Goal: Task Accomplishment & Management: Use online tool/utility

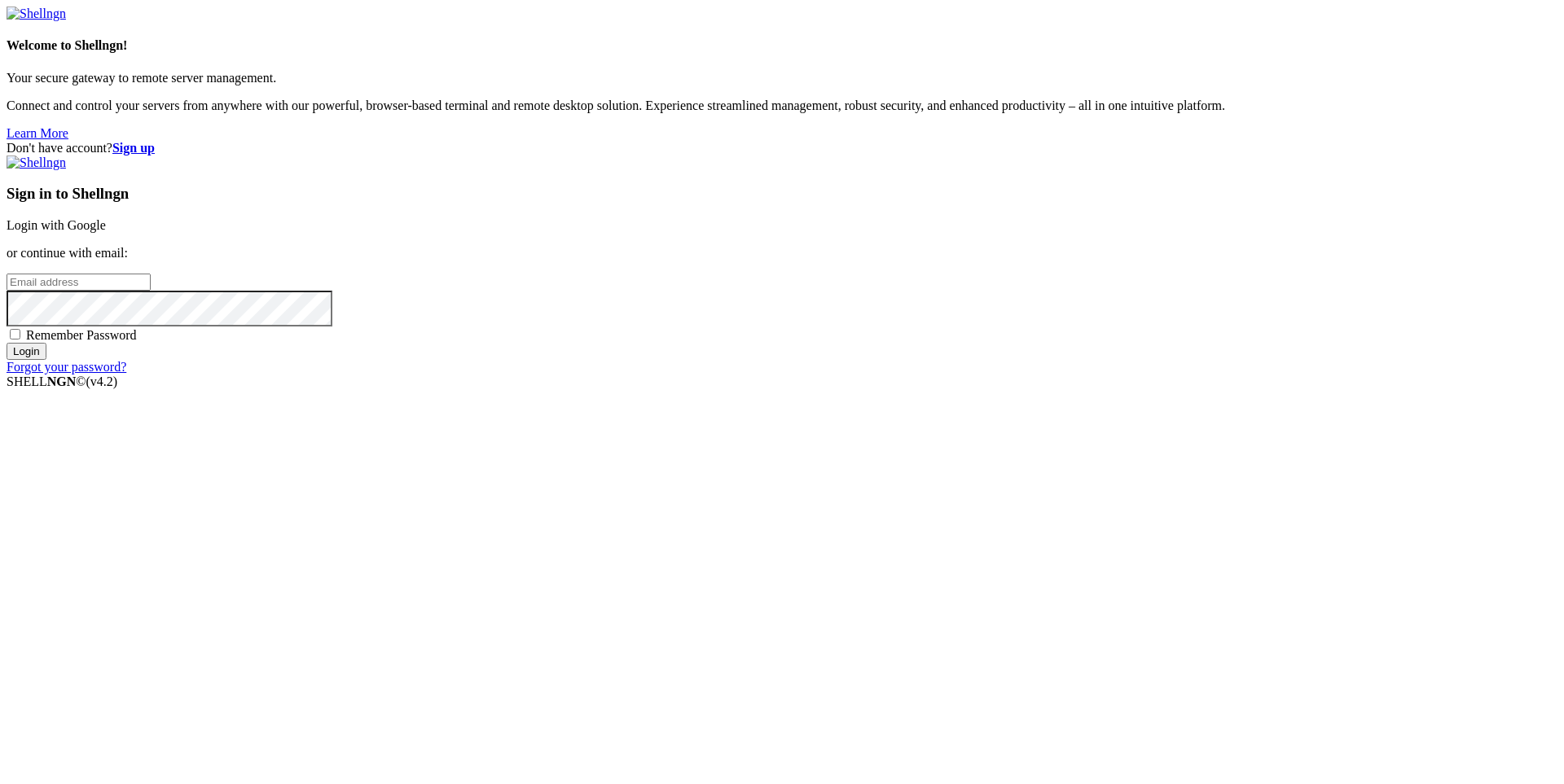
click at [1065, 374] on div "Sign in to Shellngn Login with Google or continue with email: Remember Password…" at bounding box center [782, 265] width 1551 height 219
click at [155, 141] on strong "Sign up" at bounding box center [134, 147] width 43 height 14
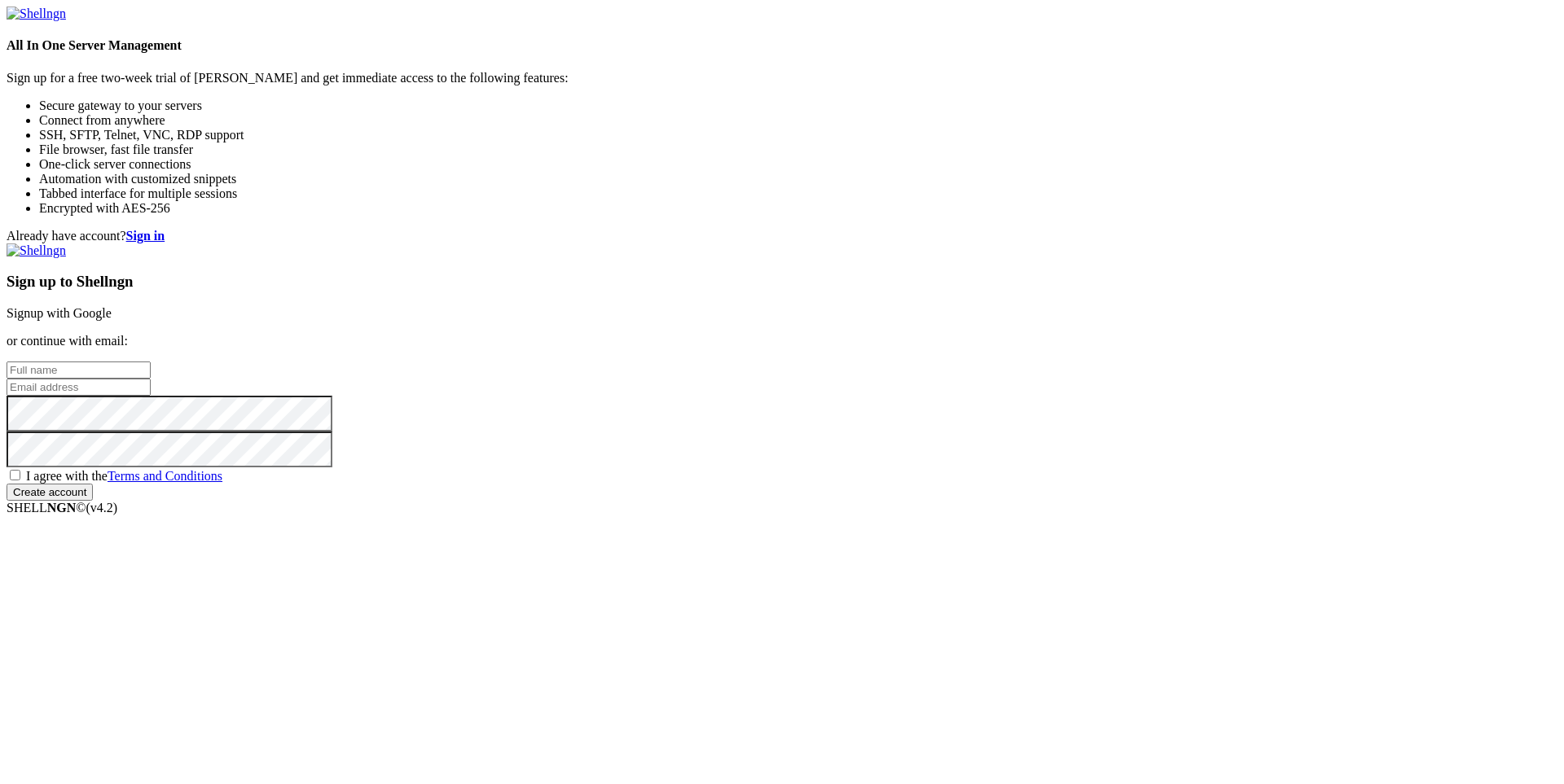
click at [150, 361] on input "text" at bounding box center [79, 370] width 144 height 17
click at [112, 306] on link "Signup with Google" at bounding box center [59, 313] width 105 height 14
click at [1077, 481] on div "Sign up to Shellngn Signup with Google or continue with email: I agree with the…" at bounding box center [782, 379] width 1551 height 272
click at [150, 361] on input "text" at bounding box center [79, 370] width 144 height 17
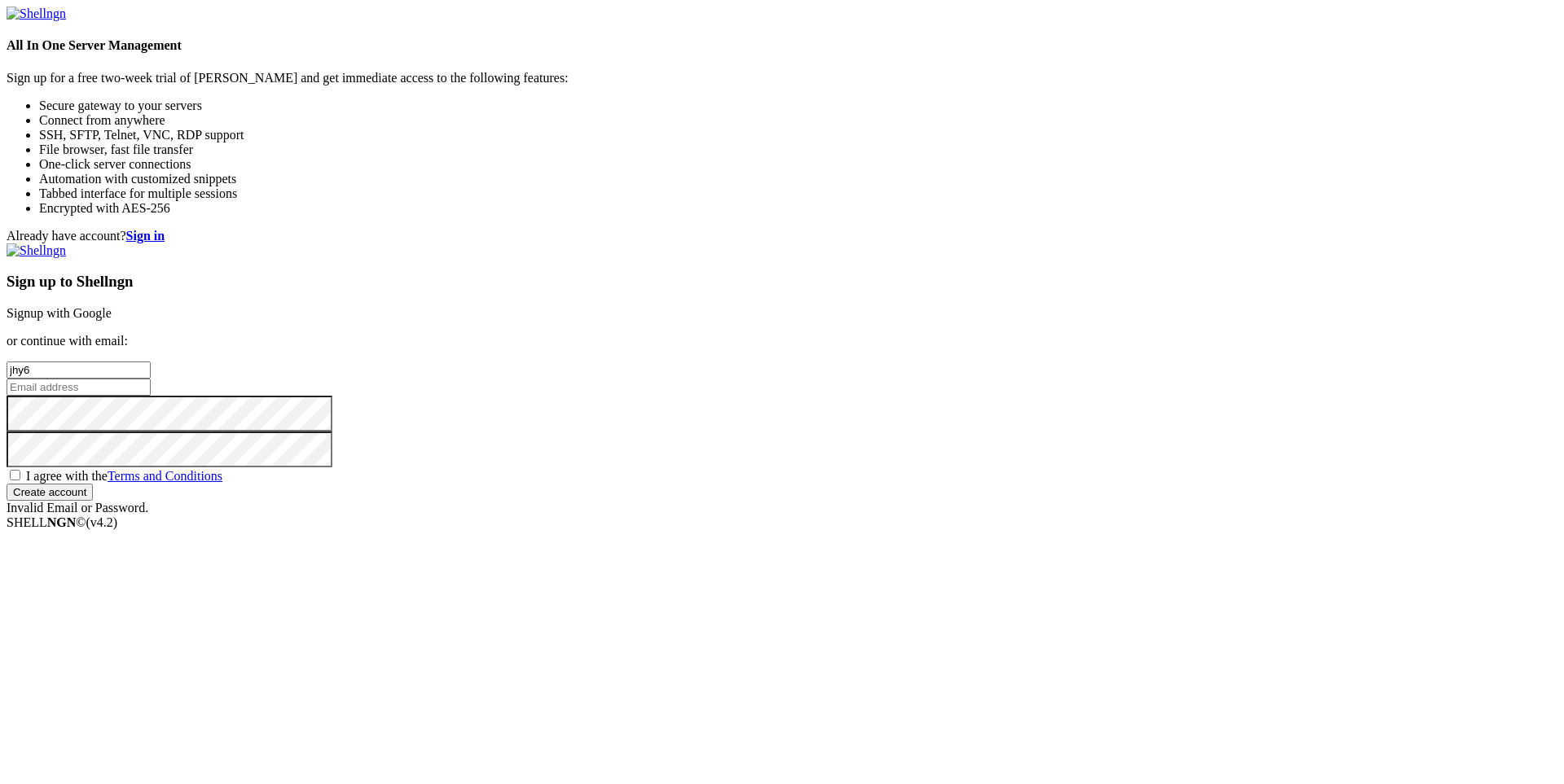
type input "jhy6"
click at [150, 379] on input "email" at bounding box center [79, 388] width 144 height 17
type input "[EMAIL_ADDRESS][DOMAIN_NAME]"
click at [222, 483] on span "I agree with the Terms and Conditions" at bounding box center [124, 476] width 196 height 14
click at [20, 481] on input "I agree with the Terms and Conditions" at bounding box center [15, 475] width 11 height 11
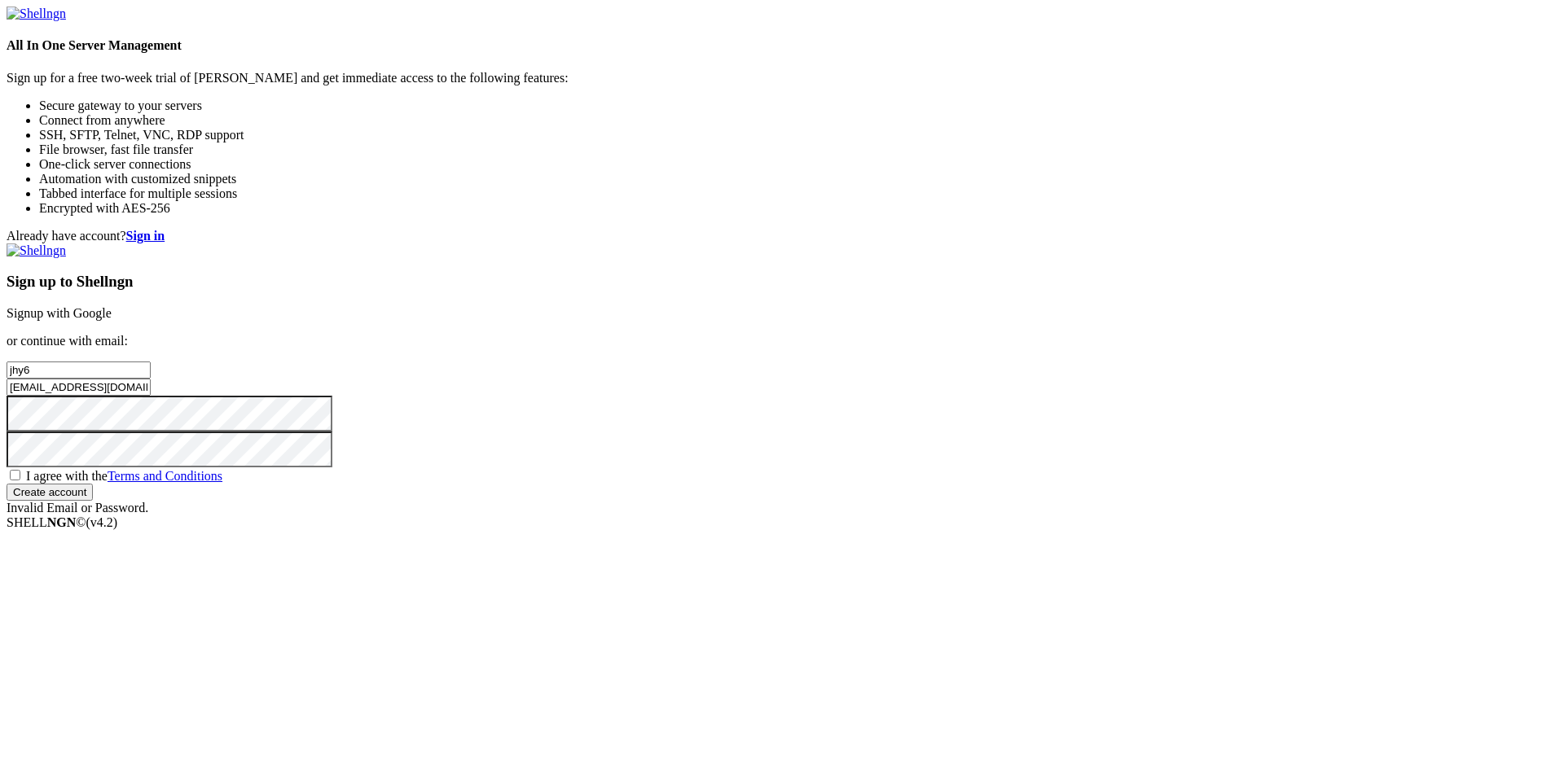
checkbox input "true"
click at [93, 501] on input "Create account" at bounding box center [49, 492] width 86 height 17
click at [150, 361] on input "text" at bounding box center [79, 370] width 144 height 17
click at [150, 393] on input "email" at bounding box center [79, 388] width 144 height 17
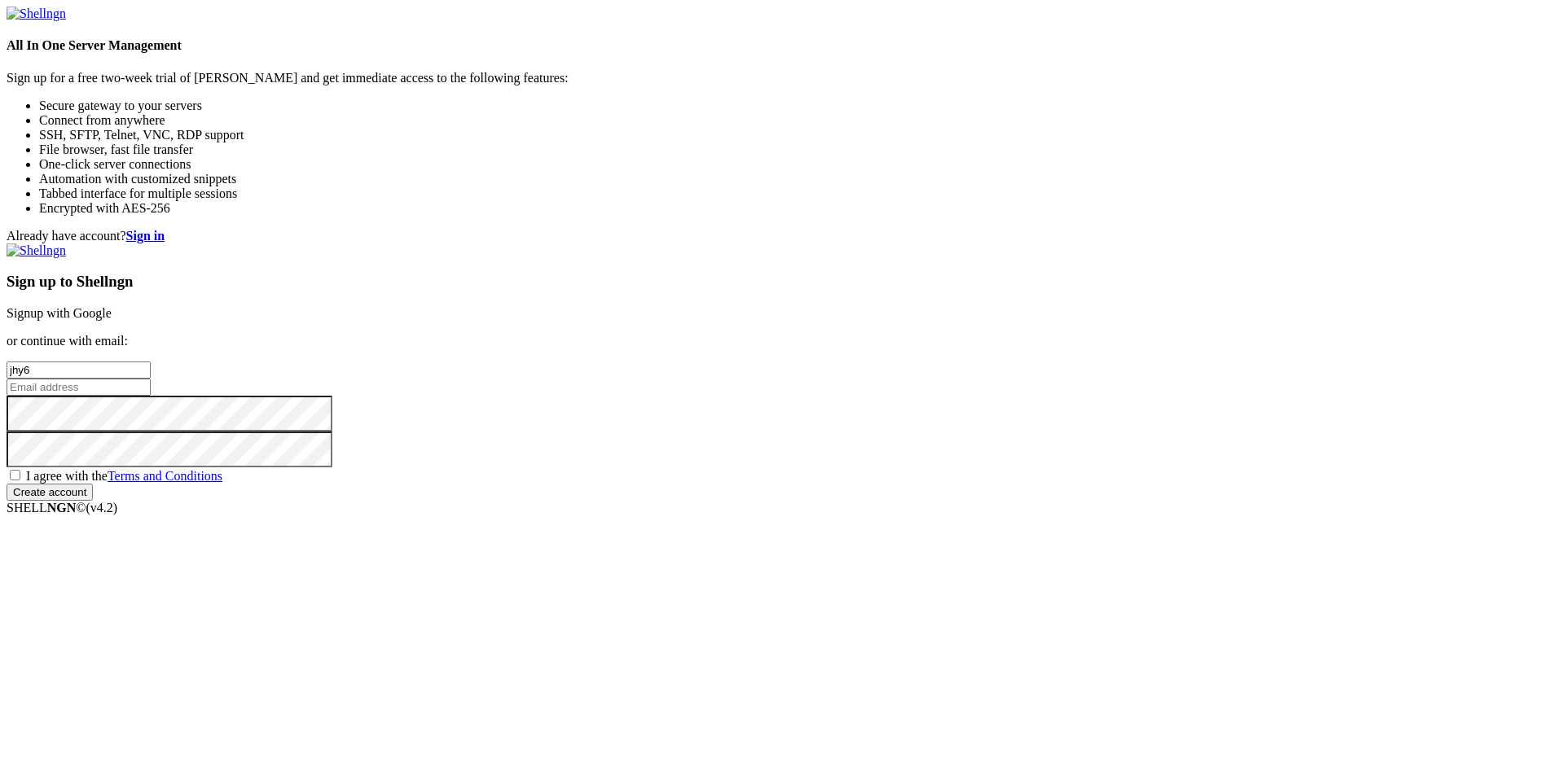
click at [150, 361] on input "jhy6" at bounding box center [79, 370] width 144 height 17
type input "jhy6p"
click at [150, 385] on input "email" at bounding box center [79, 388] width 144 height 17
type input "[EMAIL_ADDRESS][DOMAIN_NAME]"
click at [222, 483] on span "I agree with the Terms and Conditions" at bounding box center [124, 476] width 196 height 14
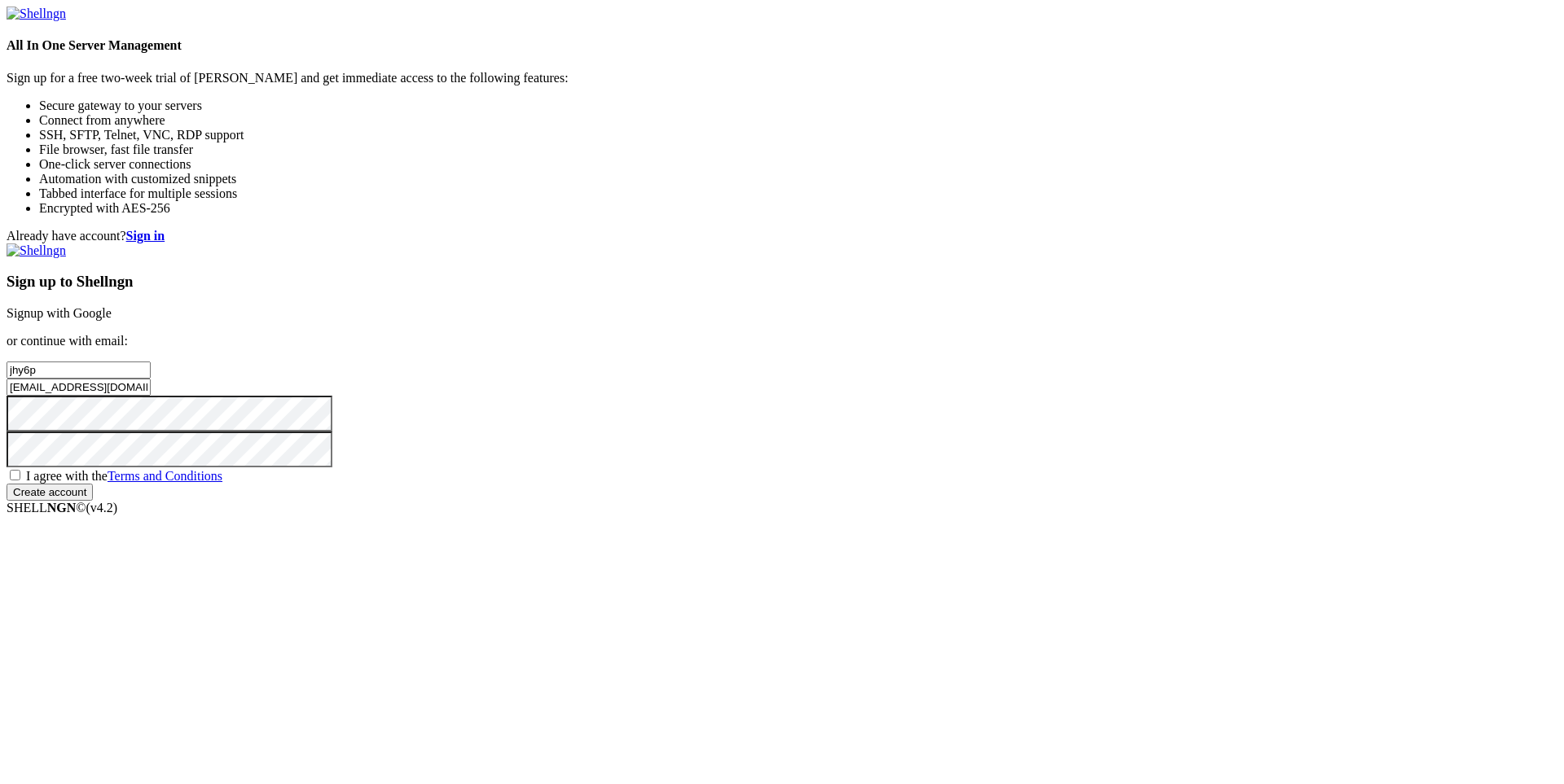
click at [20, 481] on input "I agree with the Terms and Conditions" at bounding box center [15, 475] width 11 height 11
checkbox input "true"
click at [93, 501] on input "Create account" at bounding box center [49, 492] width 86 height 17
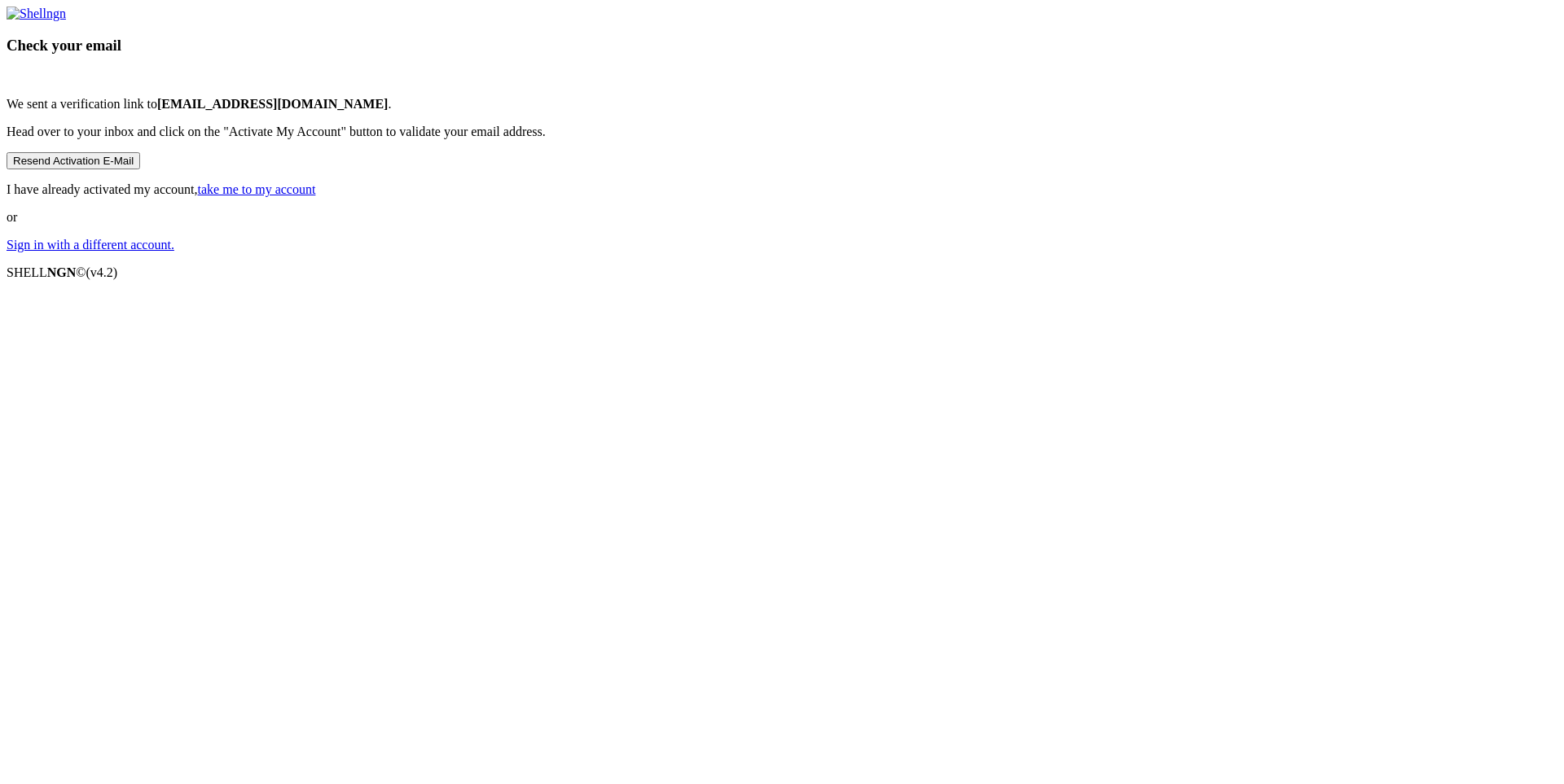
click at [977, 252] on div "Check your email We sent a verification link to [EMAIL_ADDRESS][DOMAIN_NAME] . …" at bounding box center [782, 130] width 1551 height 246
click at [316, 196] on link "take me to my account" at bounding box center [257, 189] width 118 height 14
click at [175, 252] on link "Sign in with a different account." at bounding box center [90, 244] width 168 height 14
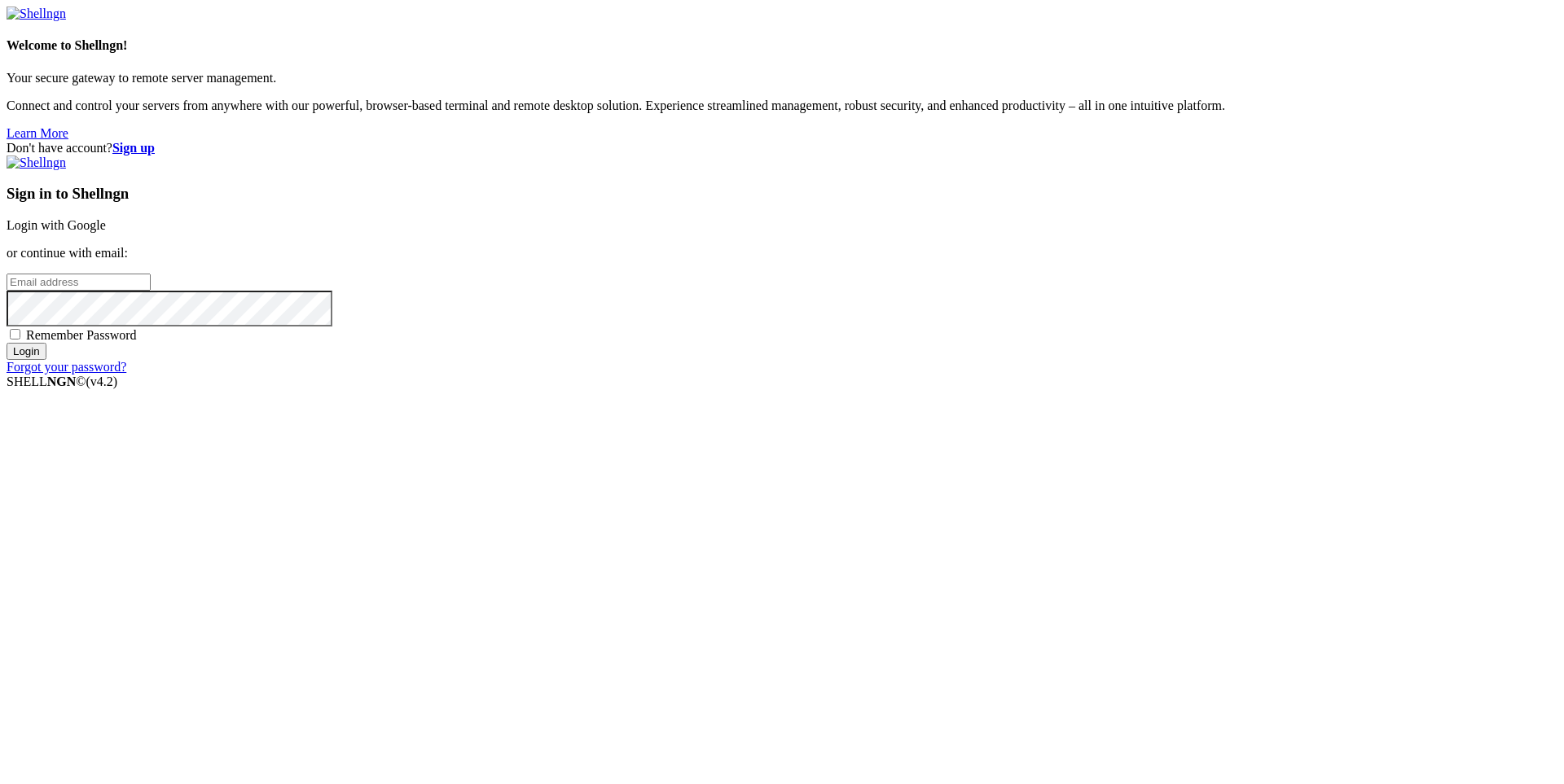
click at [150, 291] on input "email" at bounding box center [79, 282] width 144 height 17
type input "[EMAIL_ADDRESS][DOMAIN_NAME]"
click at [137, 342] on span "Remember Password" at bounding box center [81, 335] width 111 height 14
click at [20, 339] on input "Remember Password" at bounding box center [15, 333] width 11 height 11
checkbox input "true"
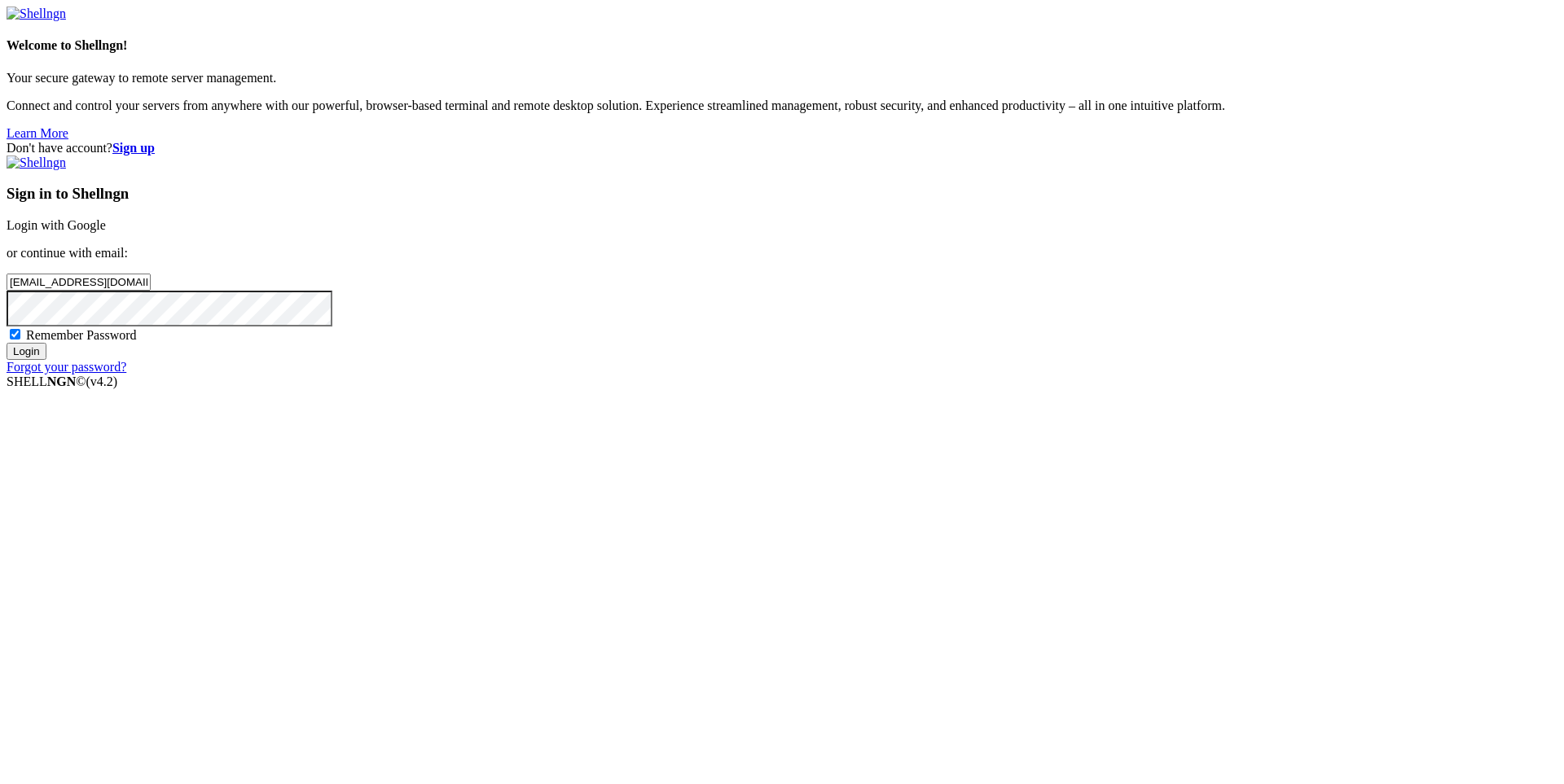
click at [47, 360] on input "Login" at bounding box center [26, 352] width 40 height 17
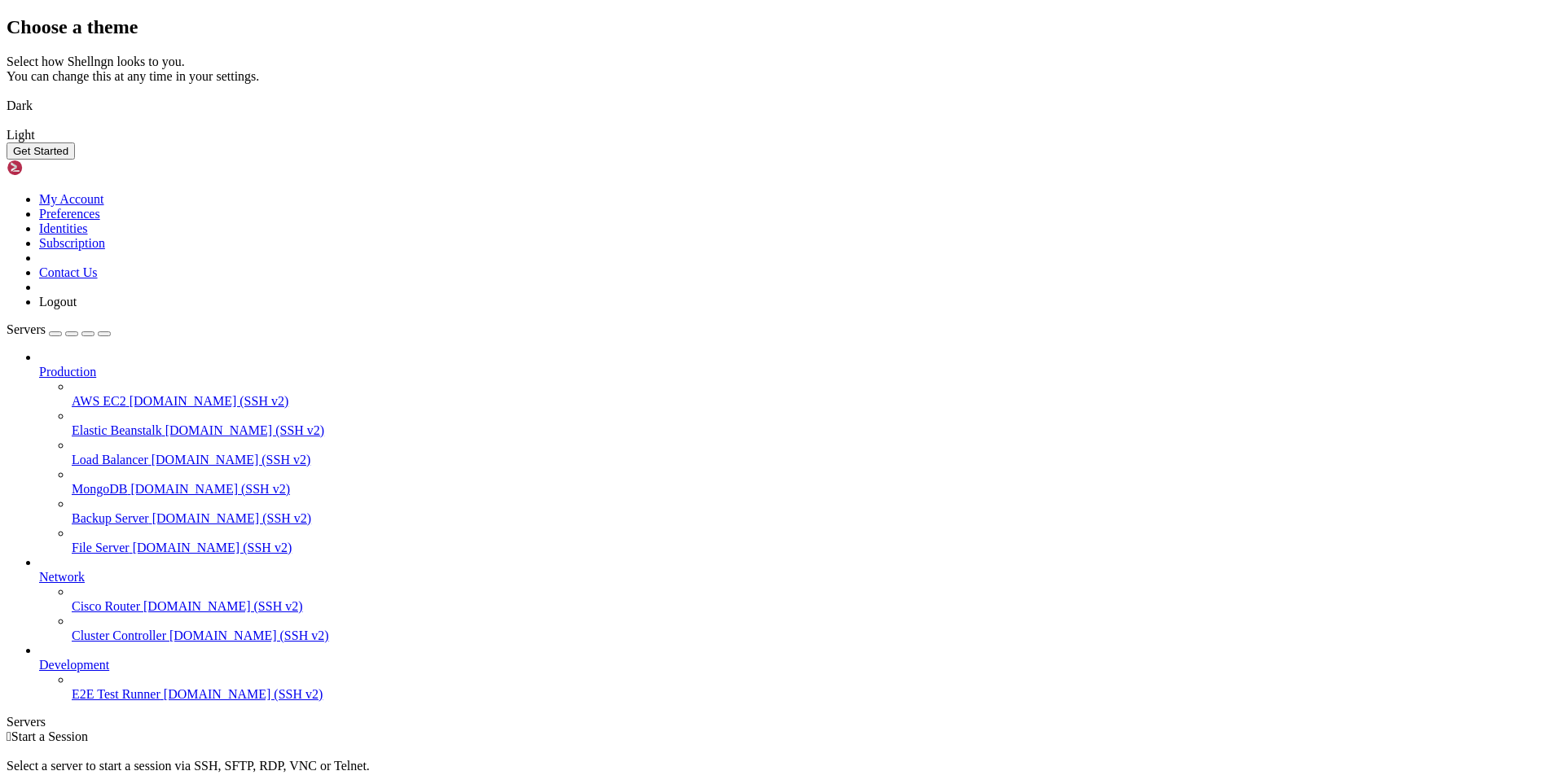
click at [7, 95] on img at bounding box center [7, 95] width 0 height 0
drag, startPoint x: 1016, startPoint y: 563, endPoint x: 1015, endPoint y: 551, distance: 12.0
click at [75, 160] on button "Get Started" at bounding box center [41, 151] width 69 height 17
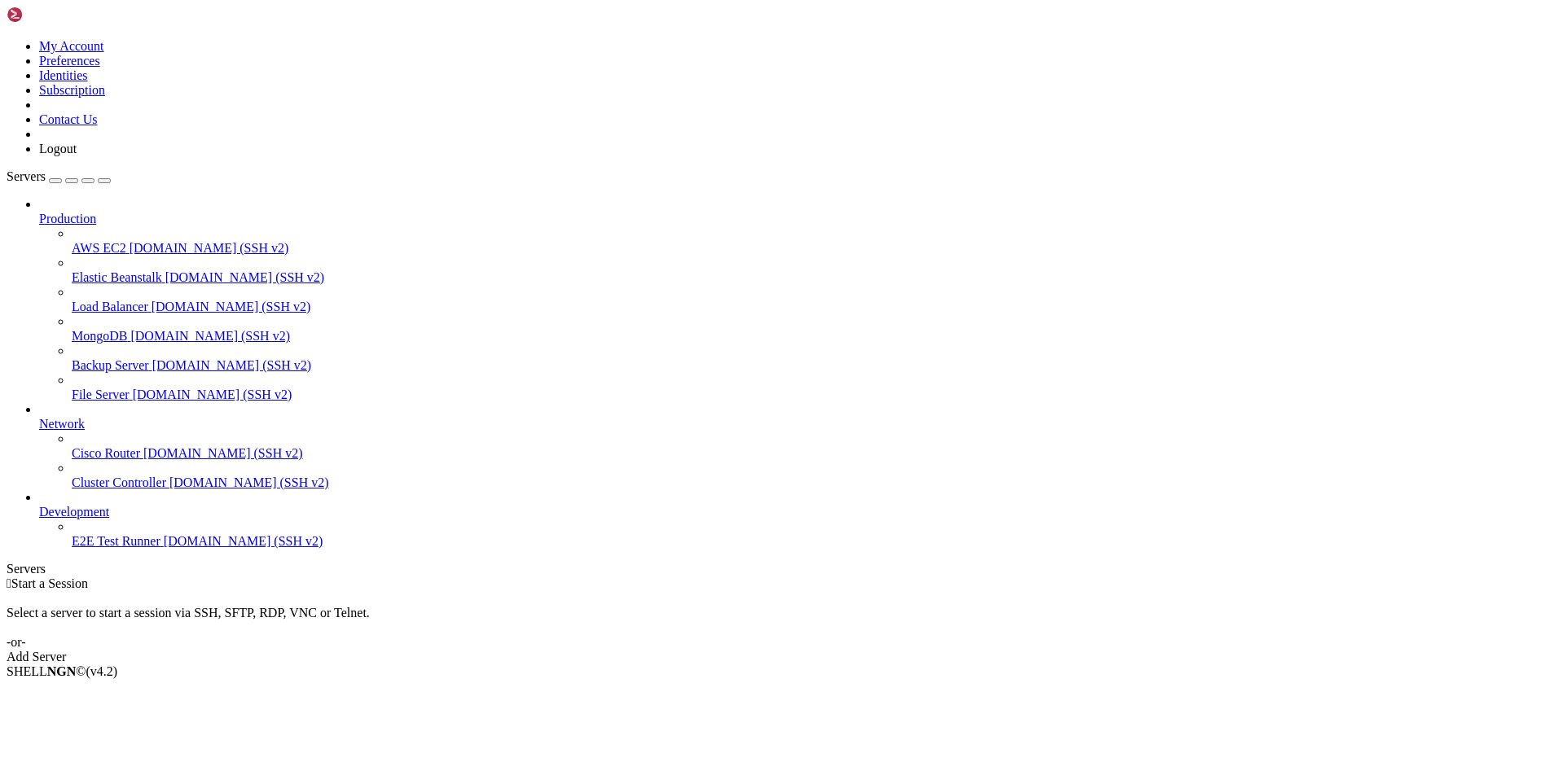
click at [55, 181] on div "button" at bounding box center [55, 181] width 0 height 0
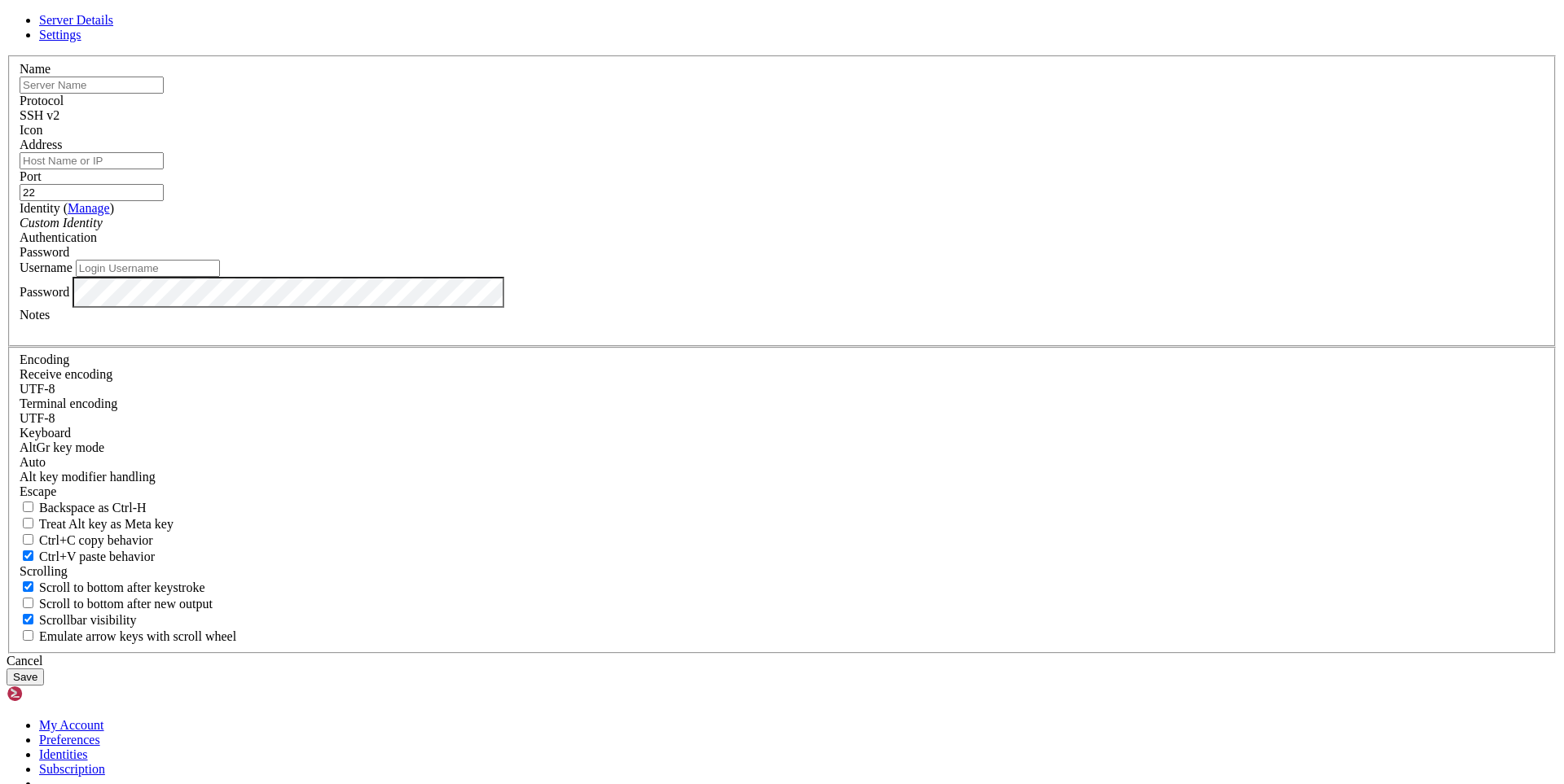
click at [164, 94] on input "text" at bounding box center [91, 85] width 144 height 17
type input "r"
type input "j"
type input "loxmax"
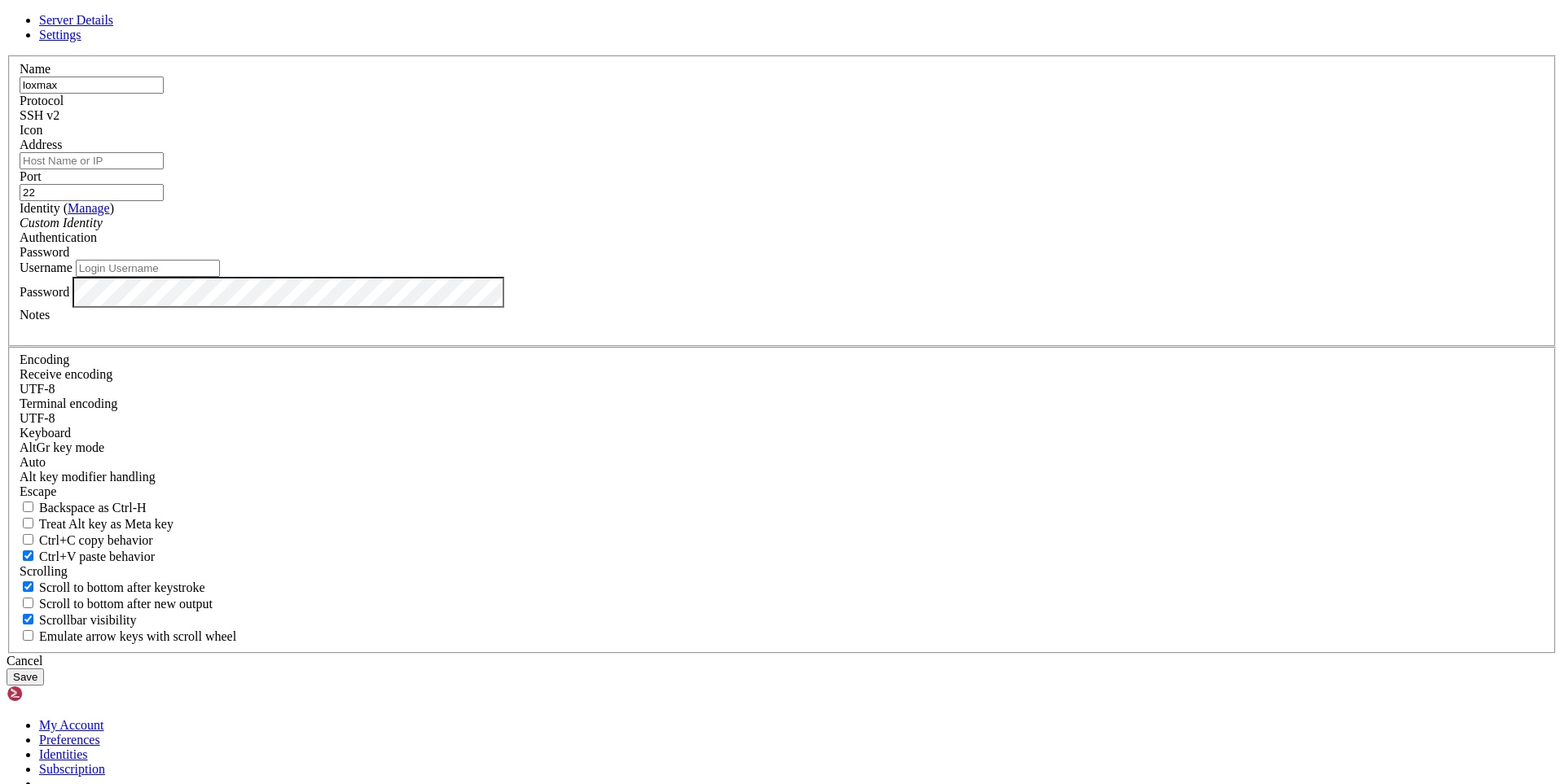
click at [1449, 373] on div "Server Details Settings Name loxmax Protocol SSH v2 Icon" at bounding box center [782, 349] width 1551 height 673
click at [164, 170] on input "Address" at bounding box center [91, 161] width 144 height 17
paste input "[TECHNICAL_ID]"
type input "[TECHNICAL_ID]"
click at [1266, 307] on div "Server Details Settings Name loxmax Protocol SSH v2 Icon" at bounding box center [782, 349] width 1551 height 673
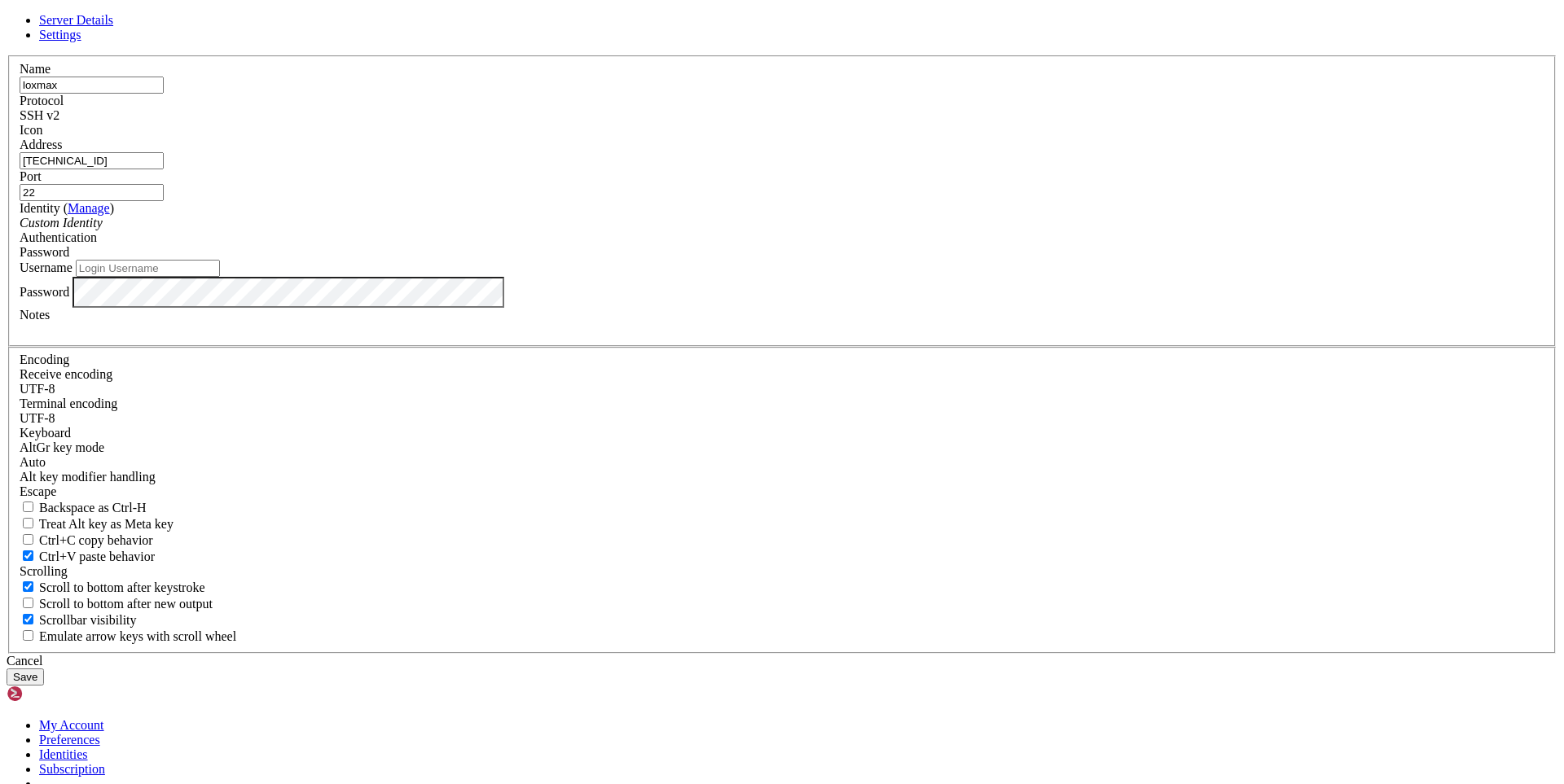
click at [164, 202] on input "22" at bounding box center [91, 193] width 144 height 17
paste input "1337"
type input "1337"
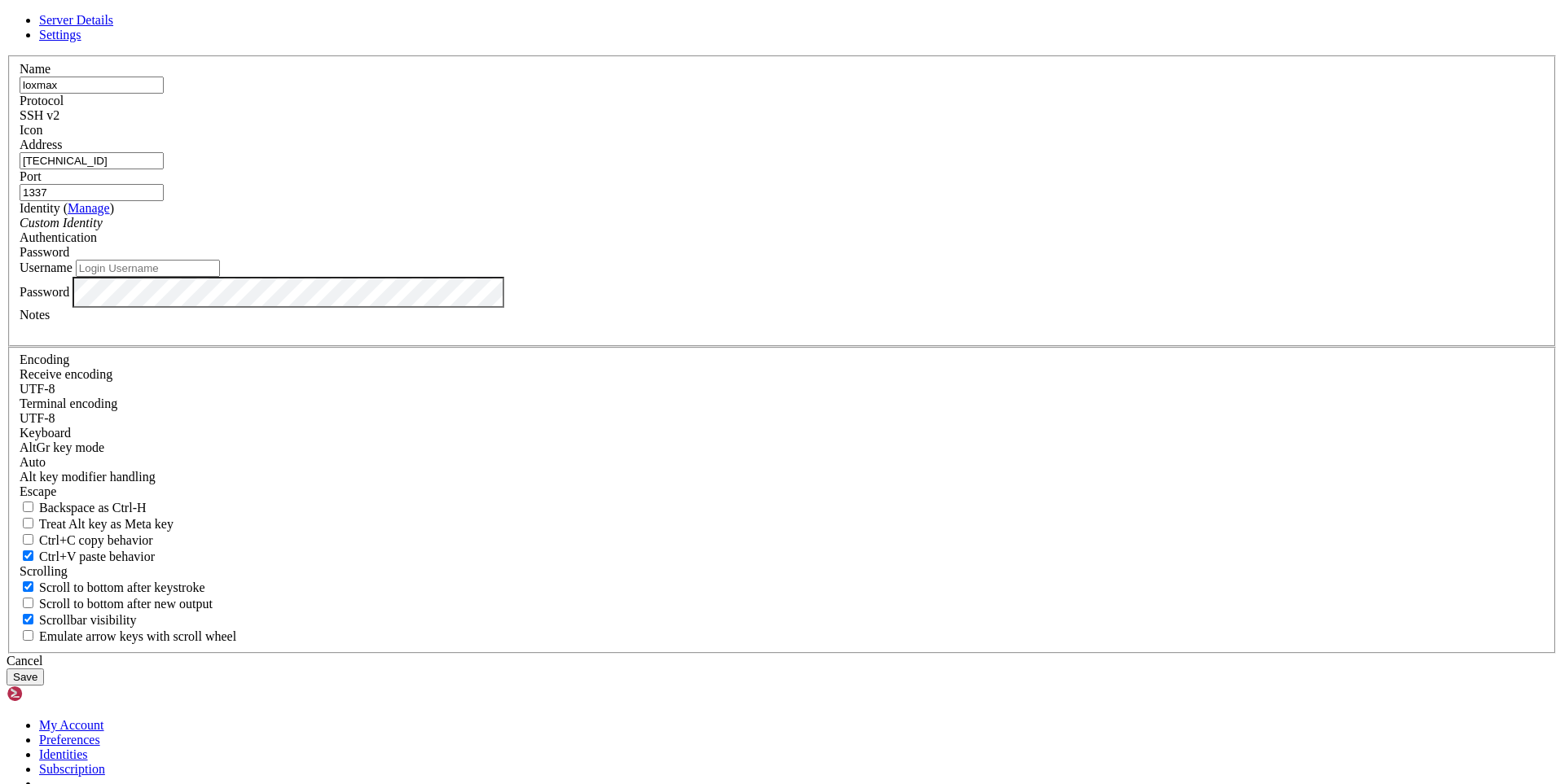
drag, startPoint x: 1400, startPoint y: 346, endPoint x: 1337, endPoint y: 372, distance: 68.2
click at [1400, 346] on div "Server Details Settings Name loxmax Protocol SSH v2 Icon" at bounding box center [782, 349] width 1551 height 673
click at [1515, 499] on div "Server Details Settings Name loxmax Protocol SSH v2 Icon" at bounding box center [782, 349] width 1551 height 673
click at [1315, 401] on div "Server Details Settings Name loxmax Protocol SSH v2 Icon" at bounding box center [782, 349] width 1551 height 673
click at [220, 277] on input "Username" at bounding box center [147, 268] width 144 height 17
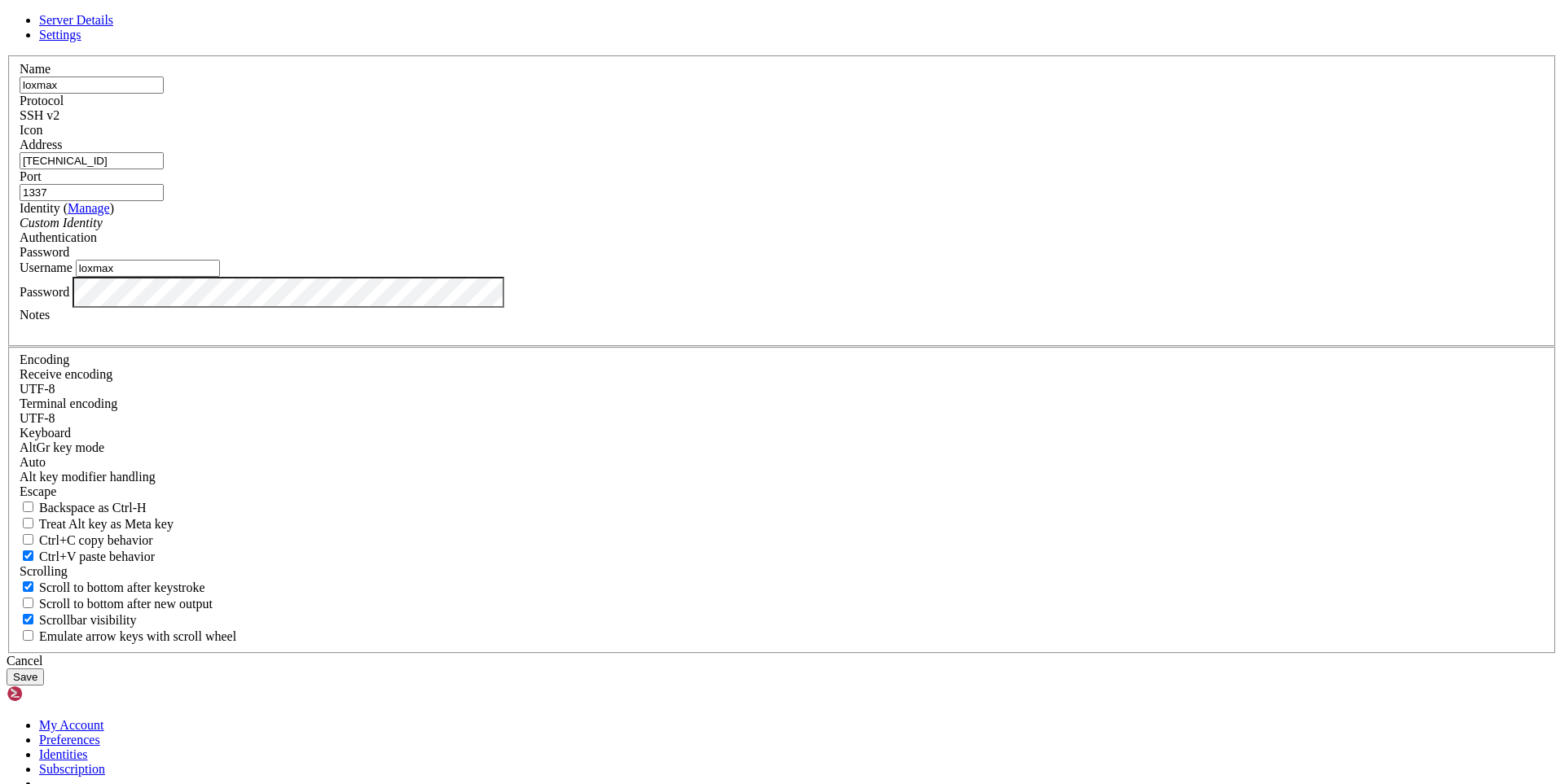
type input "loxmax"
drag, startPoint x: 1325, startPoint y: 359, endPoint x: 1342, endPoint y: 378, distance: 25.5
click at [1342, 378] on div "Server Details Settings Name loxmax Protocol SSH v2 Icon" at bounding box center [782, 349] width 1551 height 673
click at [44, 669] on button "Save" at bounding box center [25, 677] width 38 height 17
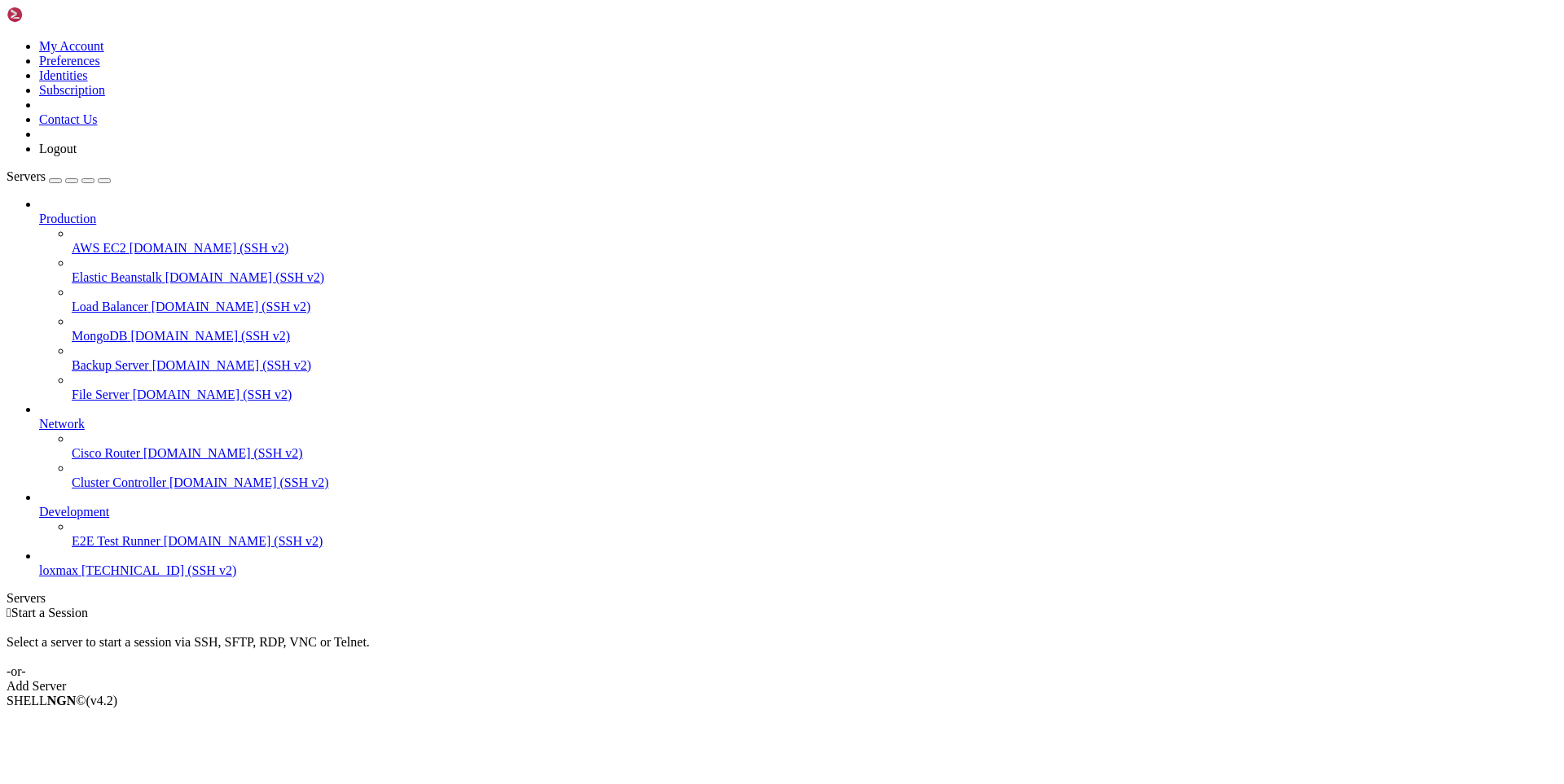
click at [79, 578] on span "loxmax" at bounding box center [58, 570] width 39 height 14
drag, startPoint x: 730, startPoint y: 1198, endPoint x: 476, endPoint y: 1216, distance: 254.6
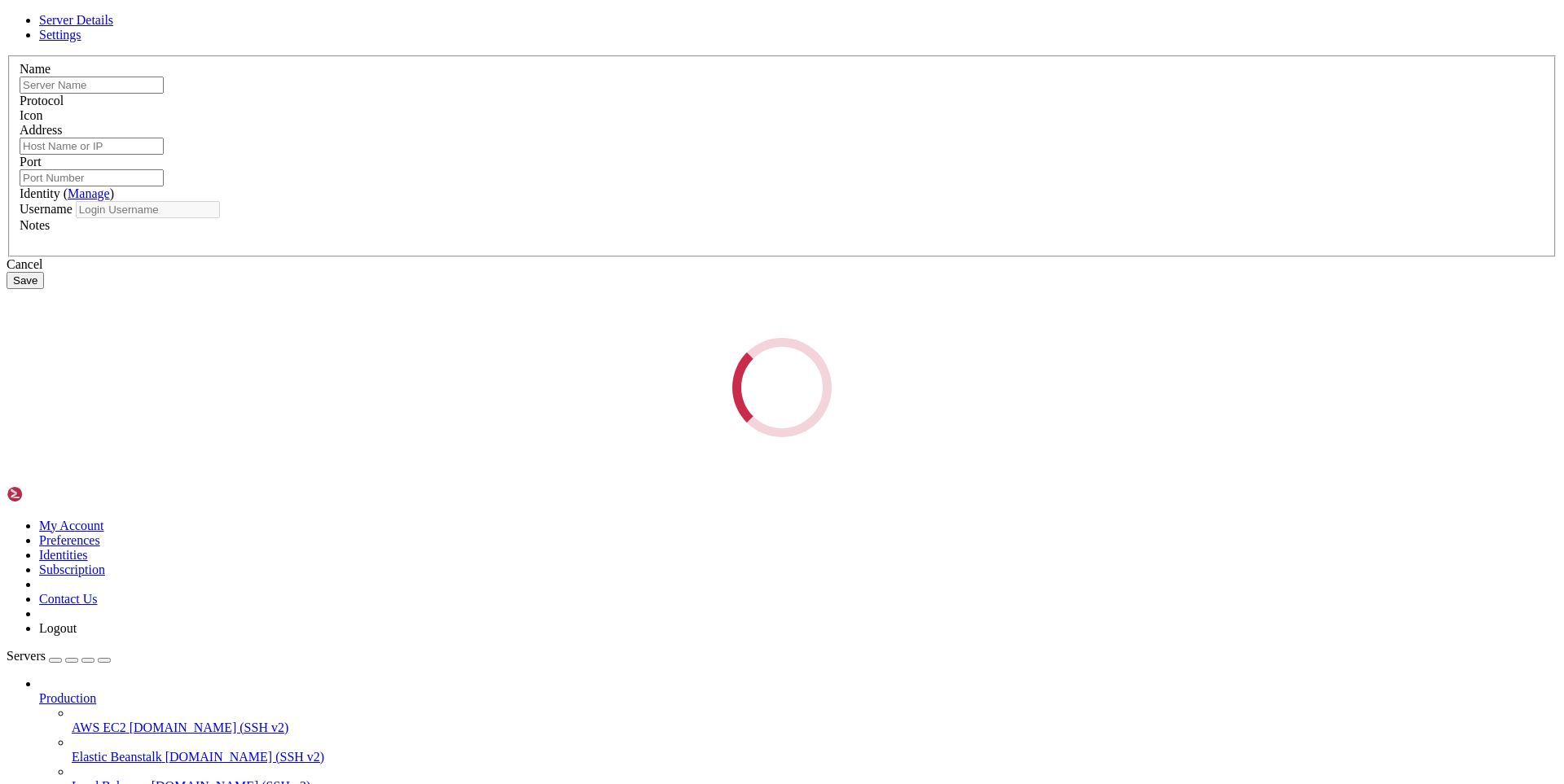
type input "loxmax"
type input "[TECHNICAL_ID]"
type input "1337"
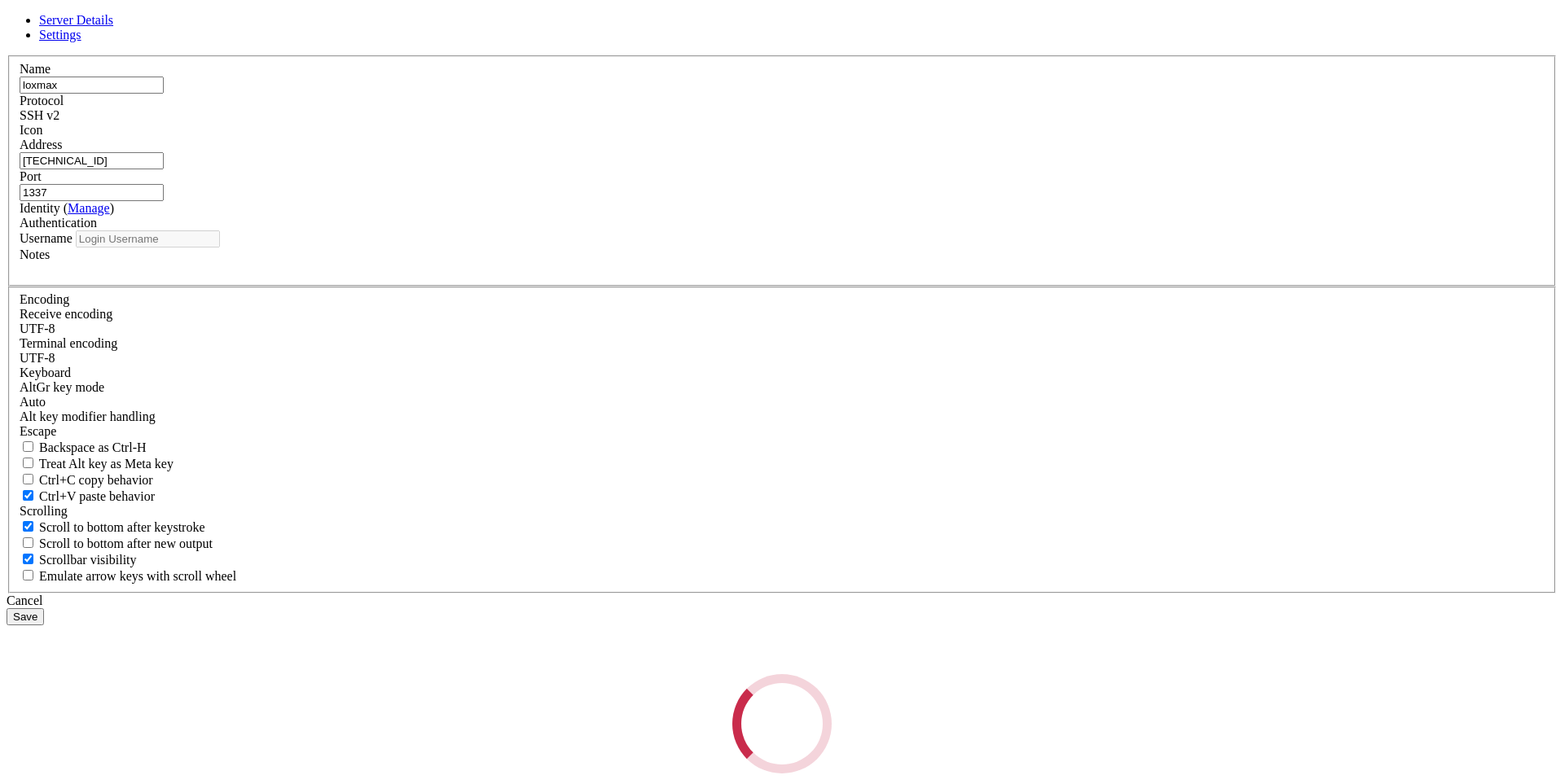
click at [675, 674] on div "Loading..." at bounding box center [782, 724] width 1551 height 99
type input "loxmax"
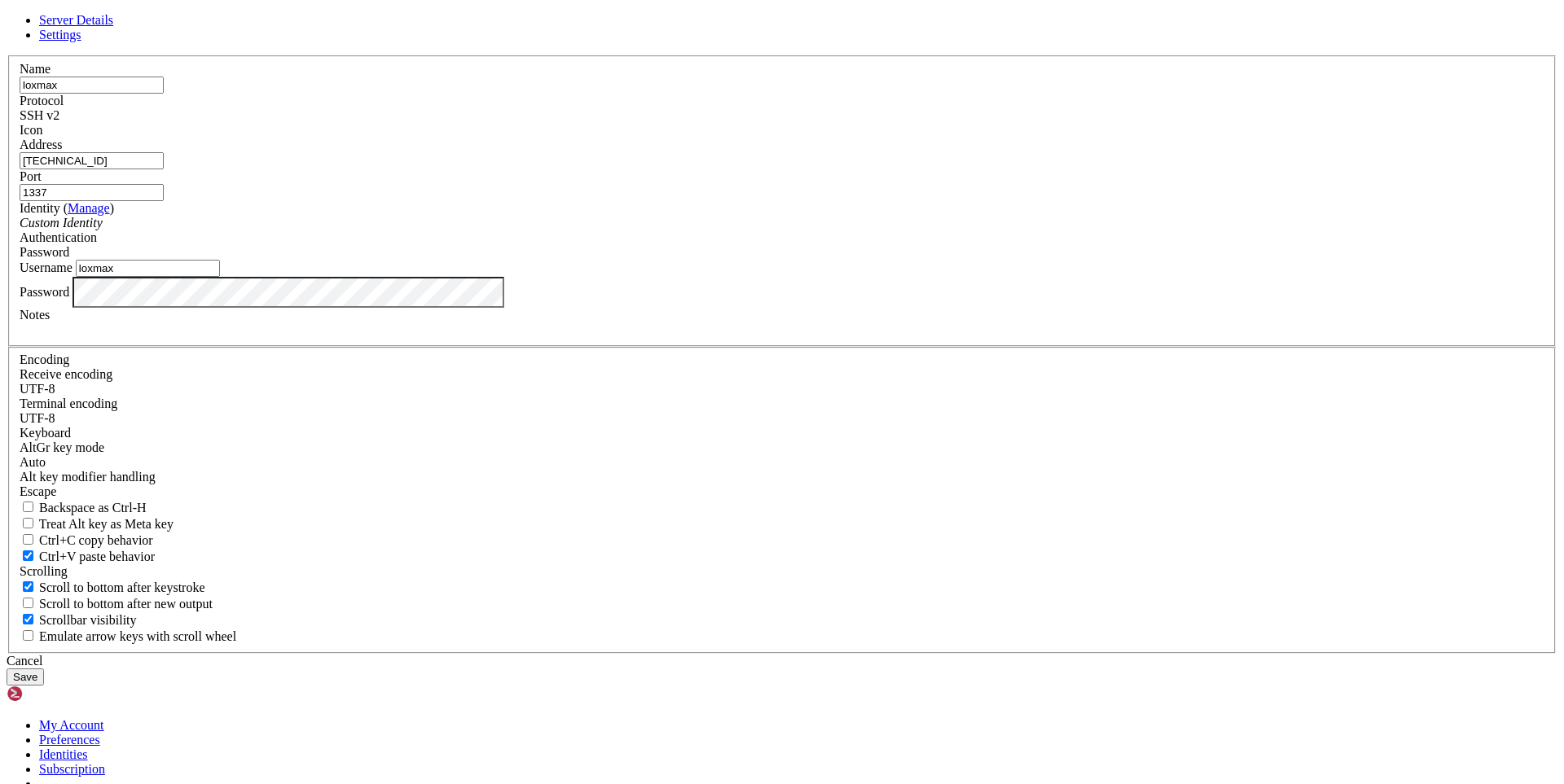
click at [81, 42] on link "Settings" at bounding box center [60, 35] width 43 height 14
click at [1421, 323] on div "Server Details Settings Name loxmax Protocol SSH v2 Icon" at bounding box center [782, 349] width 1551 height 673
click at [1296, 477] on div "Server Details Settings Name loxmax Protocol SSH v2 Icon" at bounding box center [782, 349] width 1551 height 673
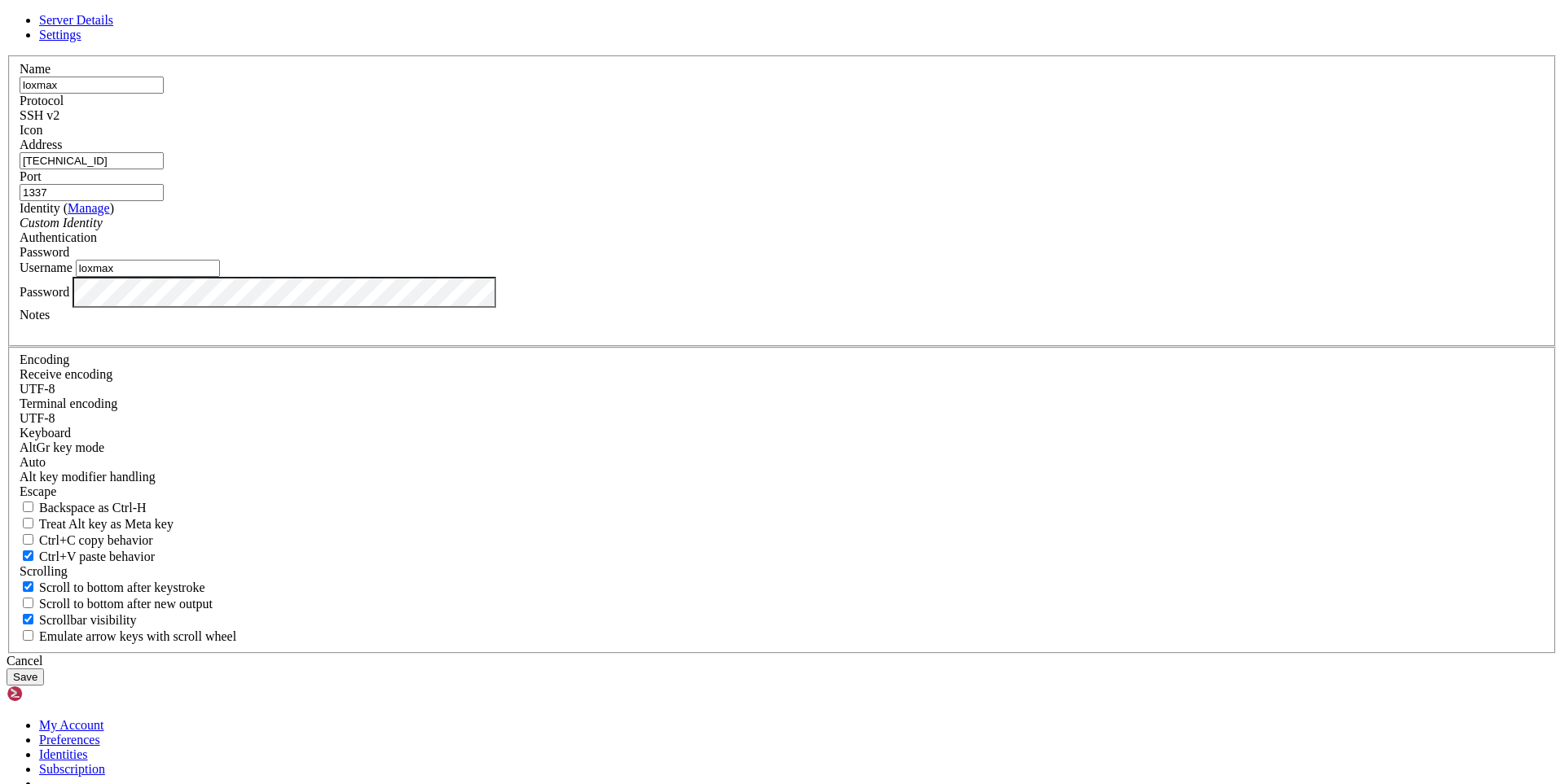
drag, startPoint x: 1454, startPoint y: 562, endPoint x: 1439, endPoint y: 559, distance: 15.3
click at [1454, 562] on div "Server Details Settings Name loxmax Protocol SSH v2 Icon" at bounding box center [782, 349] width 1551 height 673
click at [44, 669] on button "Save" at bounding box center [25, 677] width 38 height 17
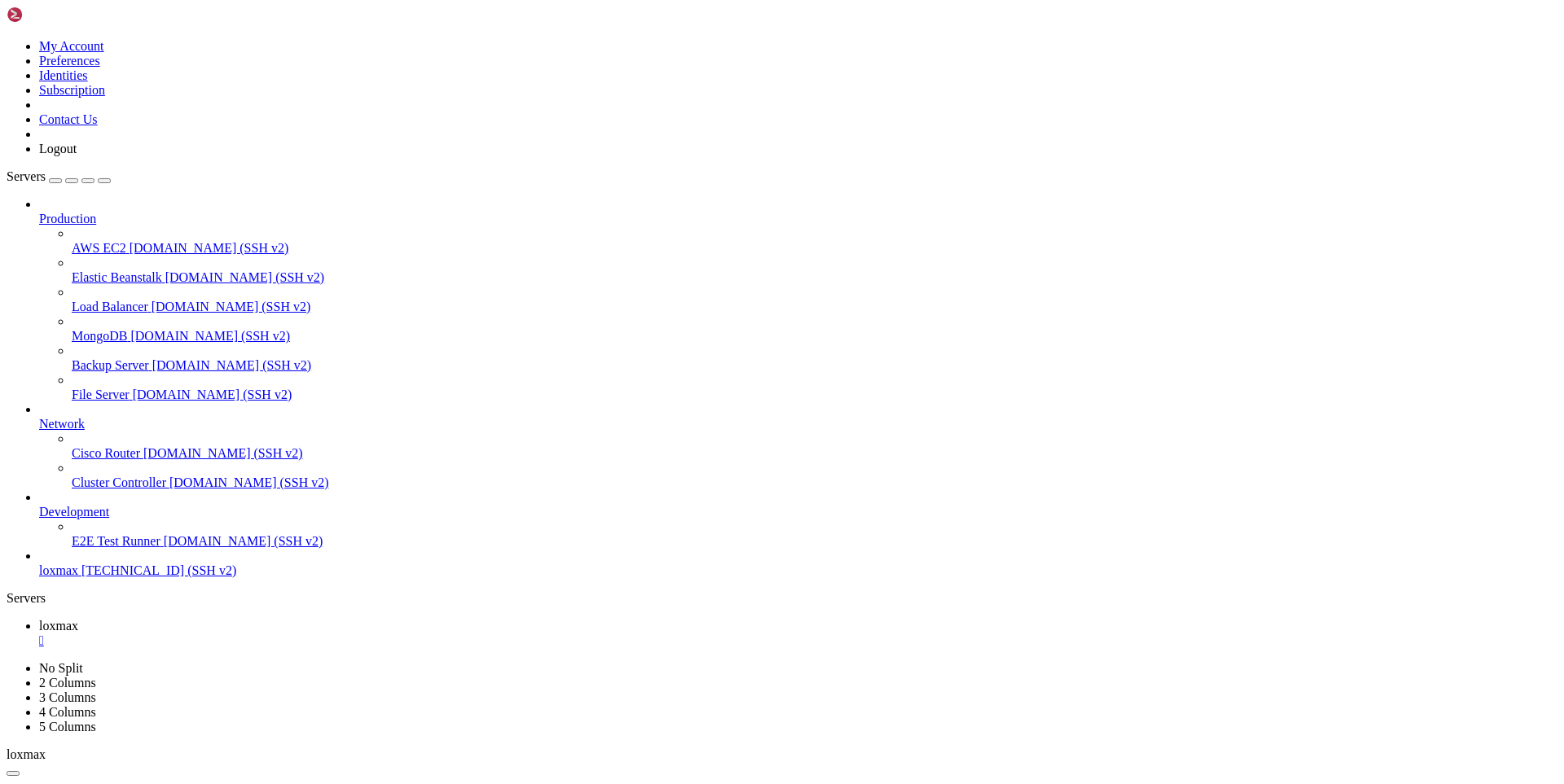
click at [79, 578] on span "loxmax" at bounding box center [58, 570] width 39 height 14
click at [377, 663] on div "" at bounding box center [798, 670] width 1518 height 15
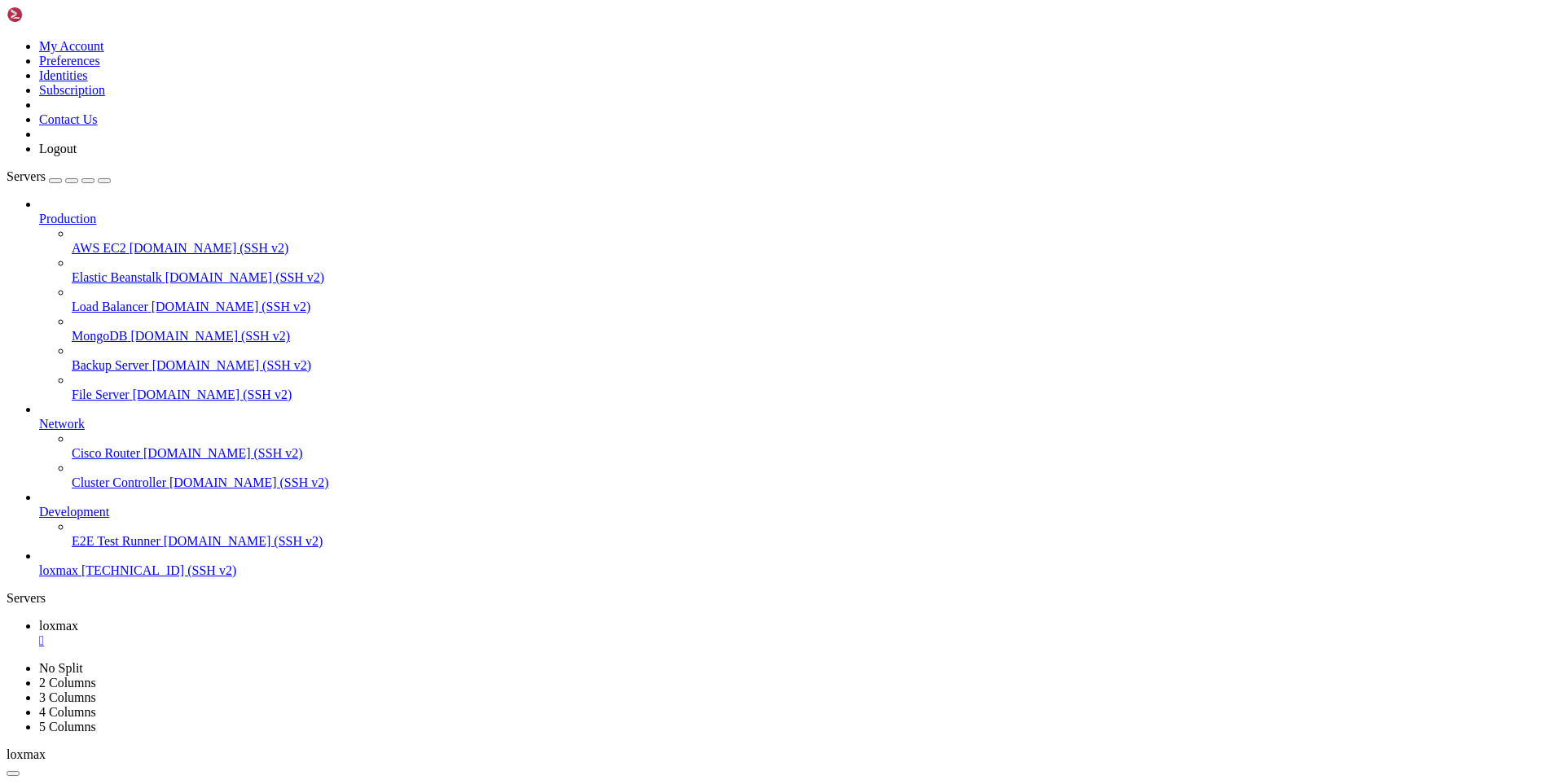
drag, startPoint x: 1339, startPoint y: 70, endPoint x: 1131, endPoint y: 0, distance: 219.5
